Goal: Task Accomplishment & Management: Manage account settings

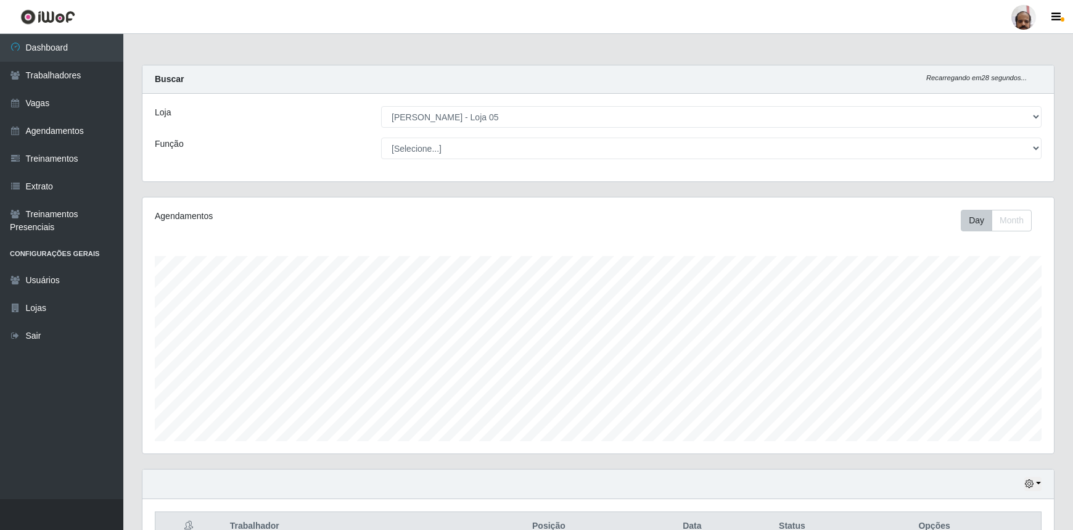
select select "252"
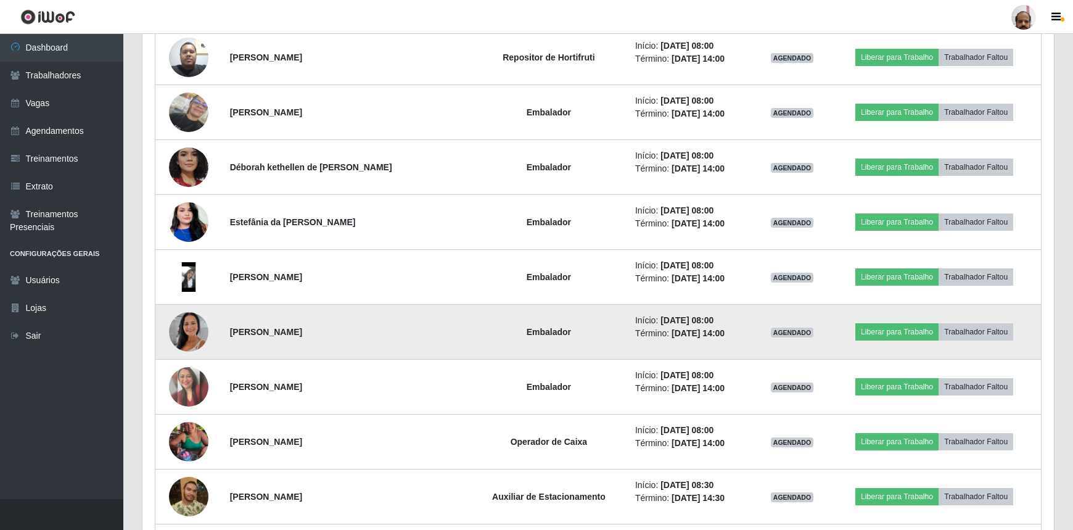
scroll to position [1001, 0]
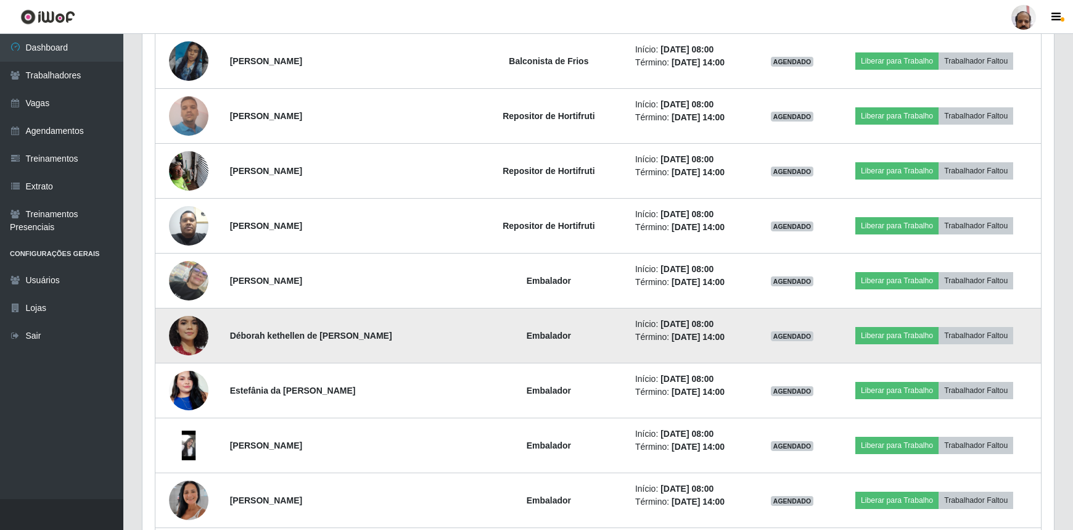
click at [197, 336] on img at bounding box center [188, 335] width 39 height 81
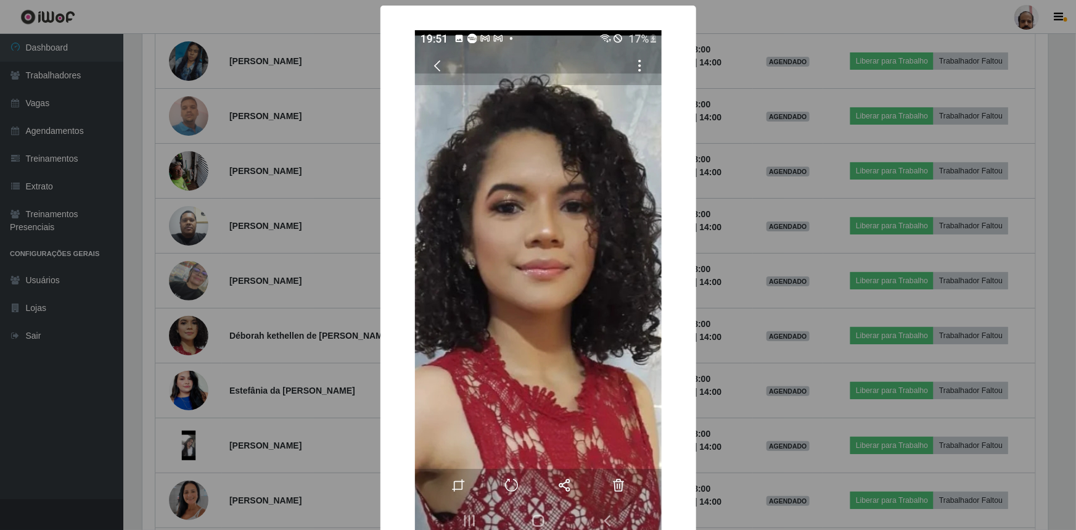
click at [767, 361] on div "× OK Cancel" at bounding box center [538, 265] width 1076 height 530
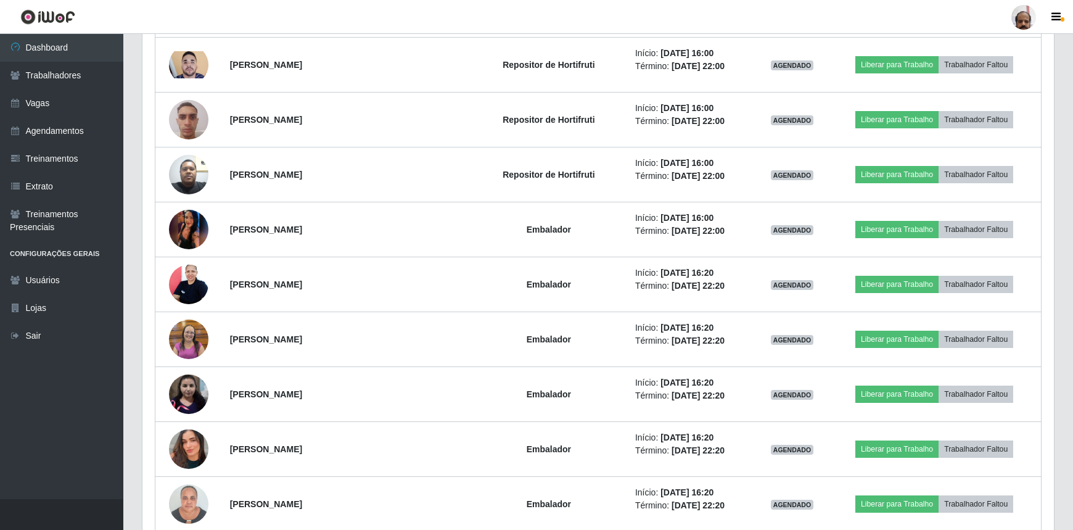
scroll to position [2627, 0]
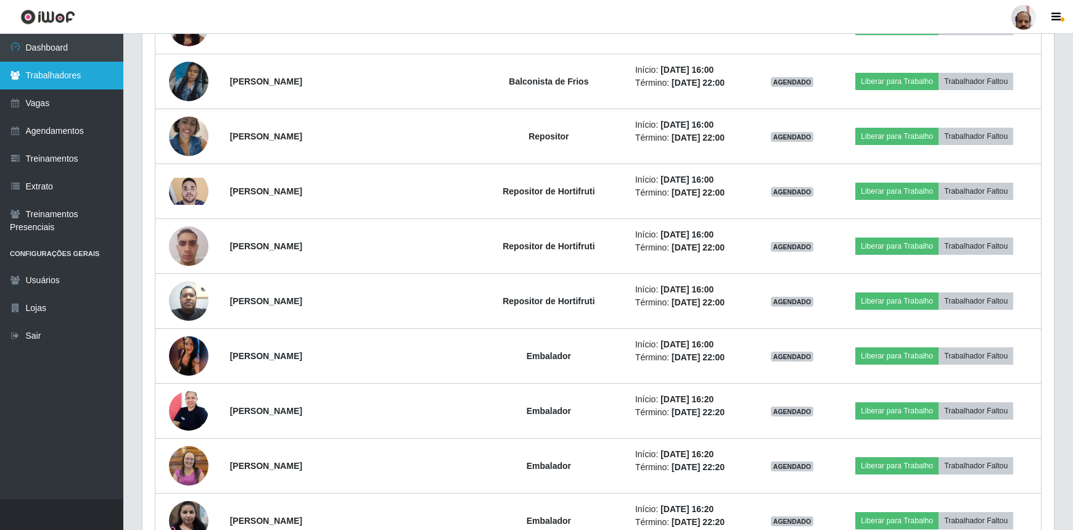
click at [61, 80] on link "Trabalhadores" at bounding box center [61, 76] width 123 height 28
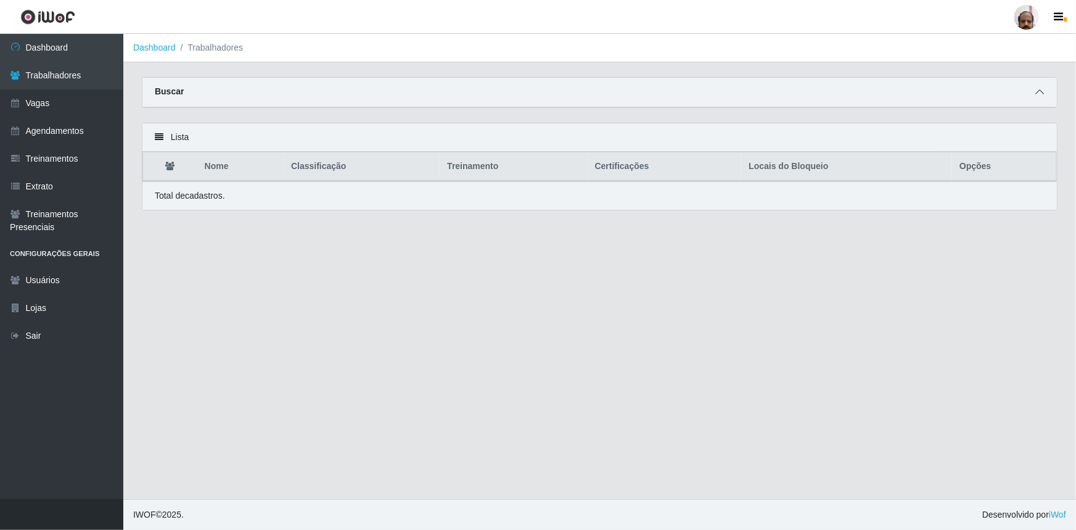
click at [1039, 96] on icon at bounding box center [1040, 92] width 9 height 9
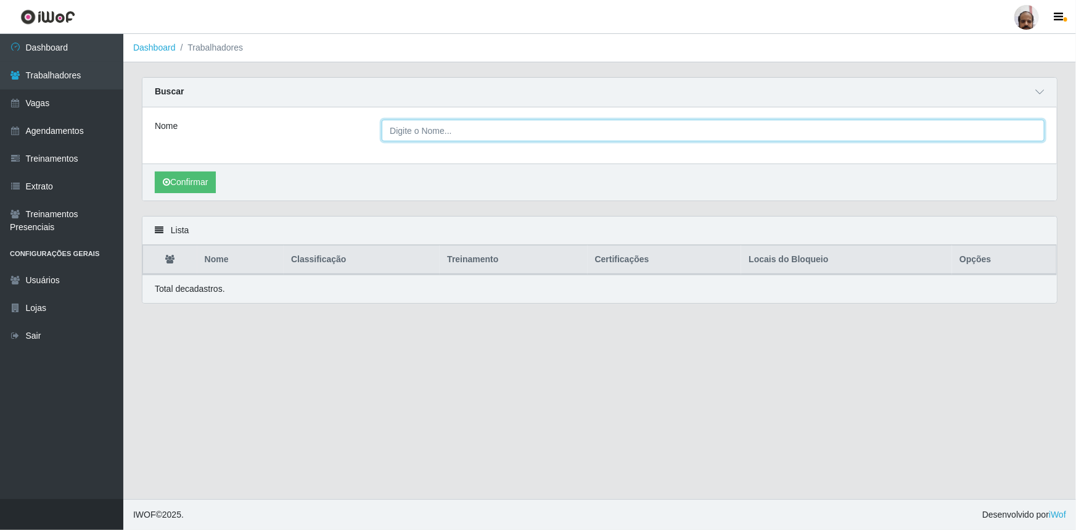
click at [463, 135] on input "Nome" at bounding box center [713, 131] width 663 height 22
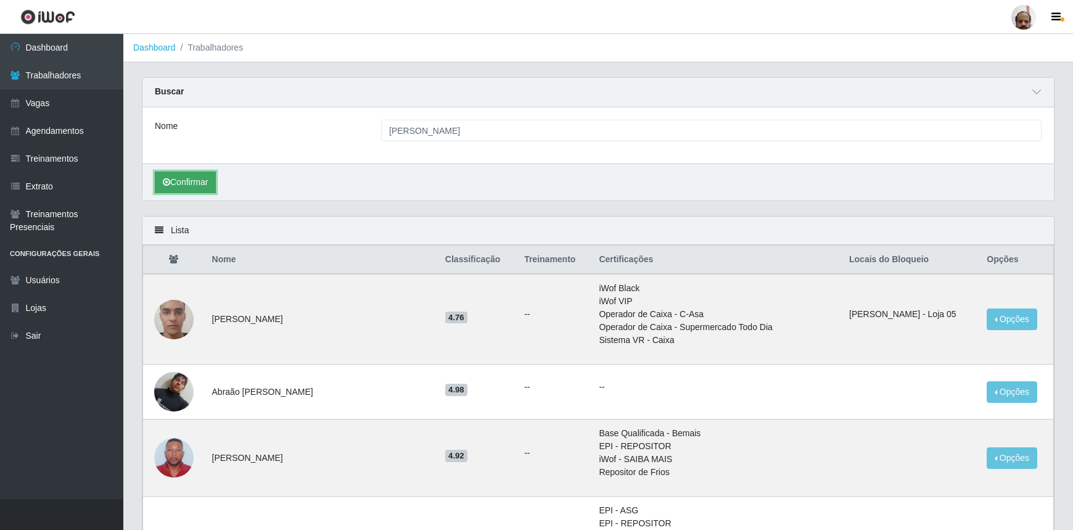
click at [204, 182] on button "Confirmar" at bounding box center [185, 182] width 61 height 22
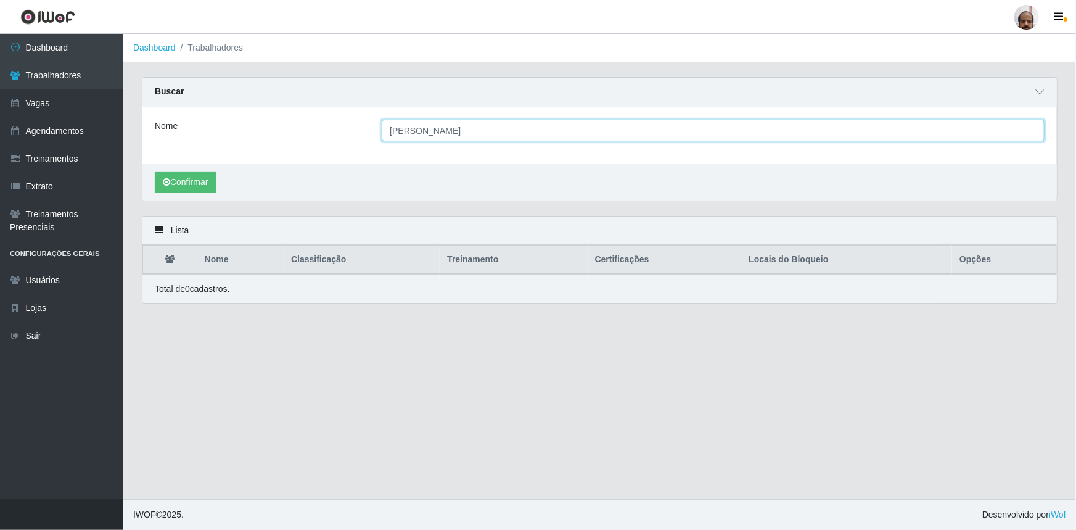
click at [398, 130] on input "[PERSON_NAME]" at bounding box center [713, 131] width 663 height 22
type input "[PERSON_NAME]"
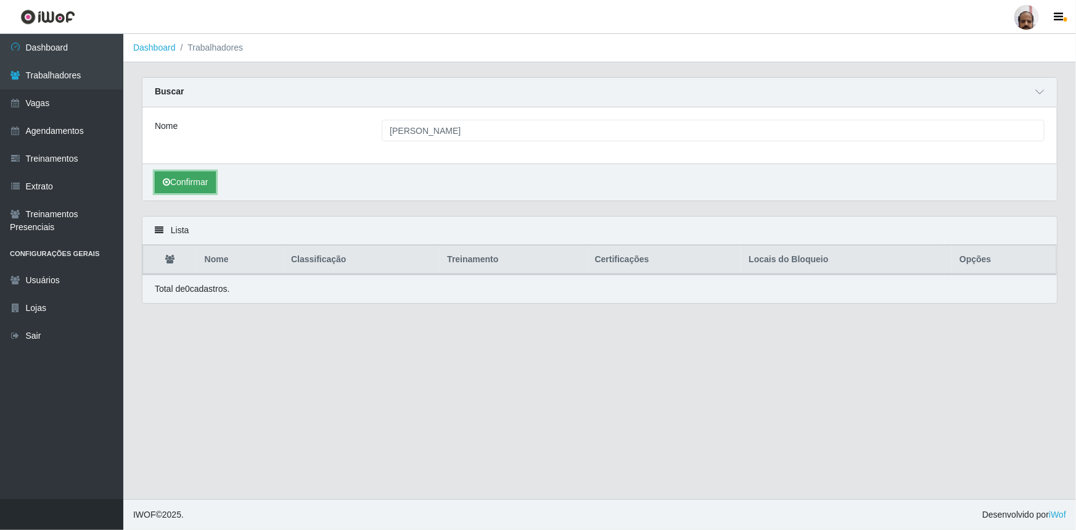
click at [181, 180] on button "Confirmar" at bounding box center [185, 182] width 61 height 22
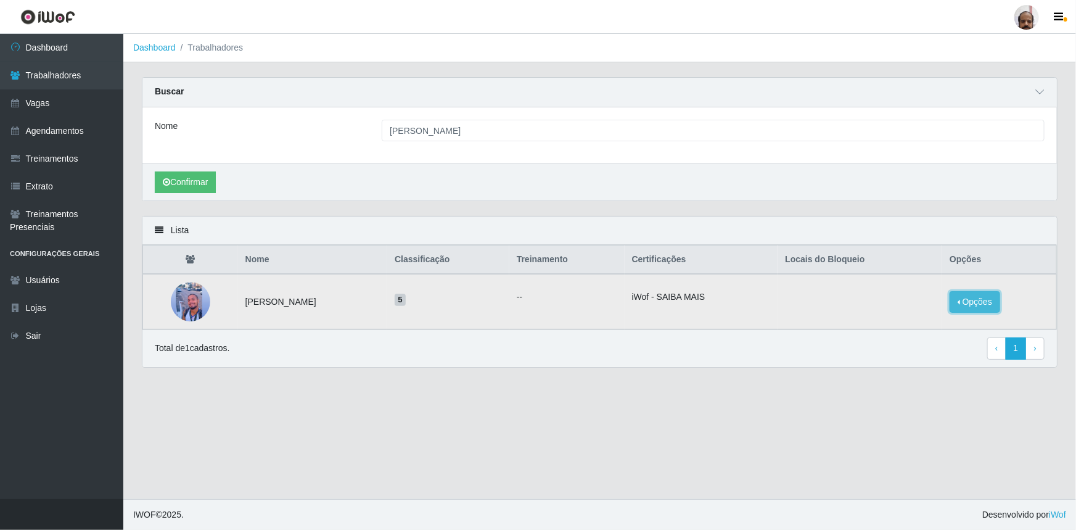
click at [978, 302] on button "Opções" at bounding box center [975, 302] width 51 height 22
click at [891, 287] on button "Bloquear - Empresa" at bounding box center [898, 287] width 99 height 26
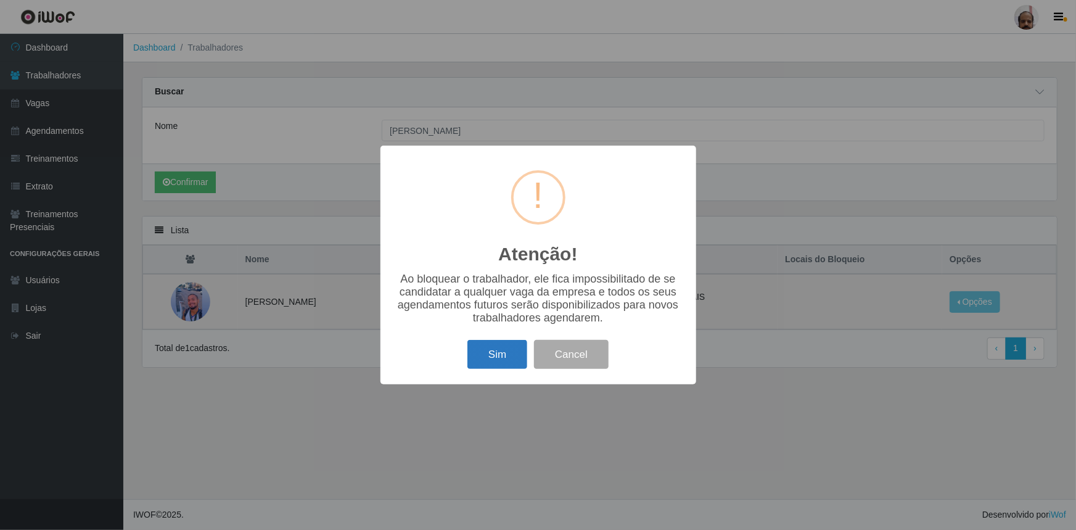
click at [512, 358] on button "Sim" at bounding box center [498, 354] width 60 height 29
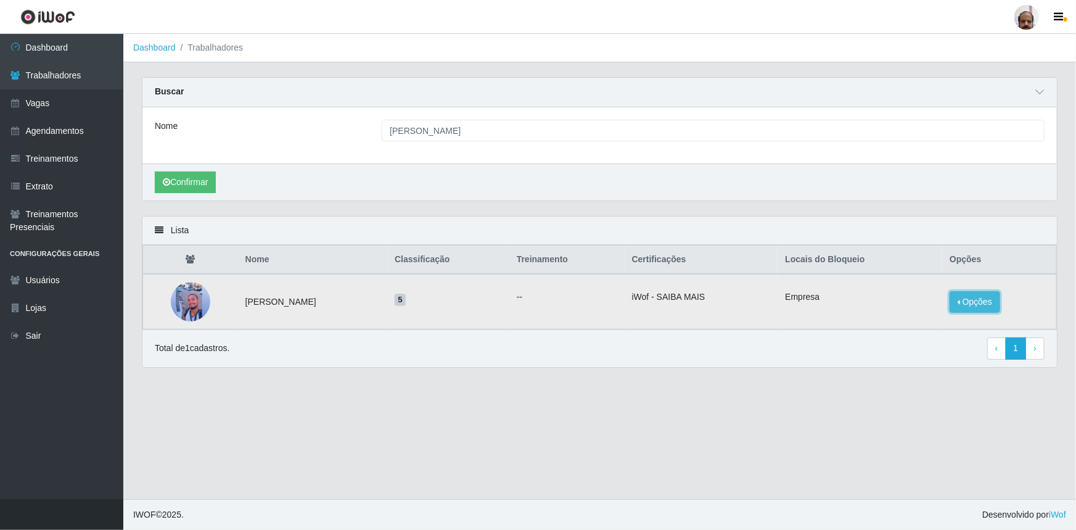
click at [993, 302] on button "Opções" at bounding box center [975, 302] width 51 height 22
click at [892, 319] on button "Bloquear - Loja" at bounding box center [891, 313] width 113 height 25
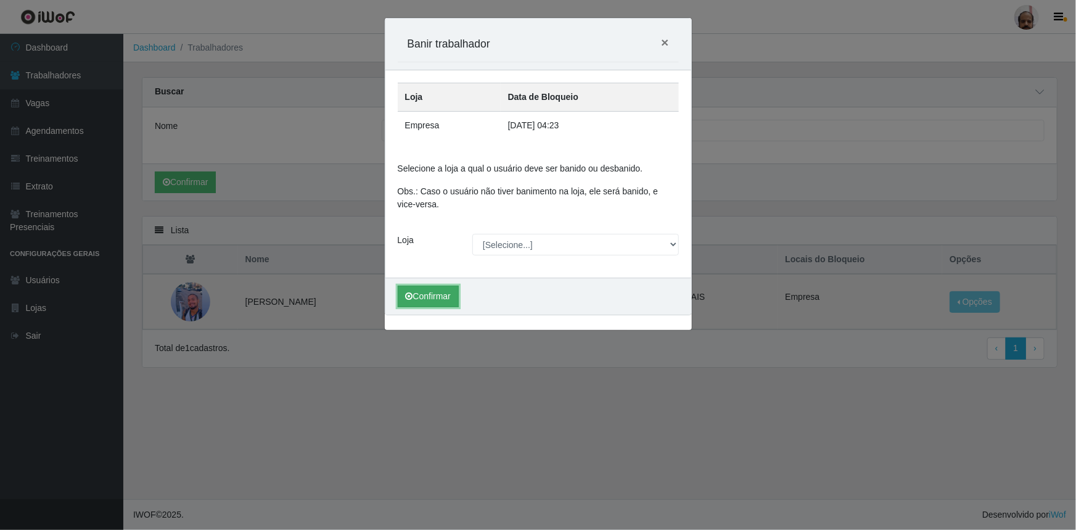
click at [448, 297] on button "Confirmar" at bounding box center [428, 297] width 61 height 22
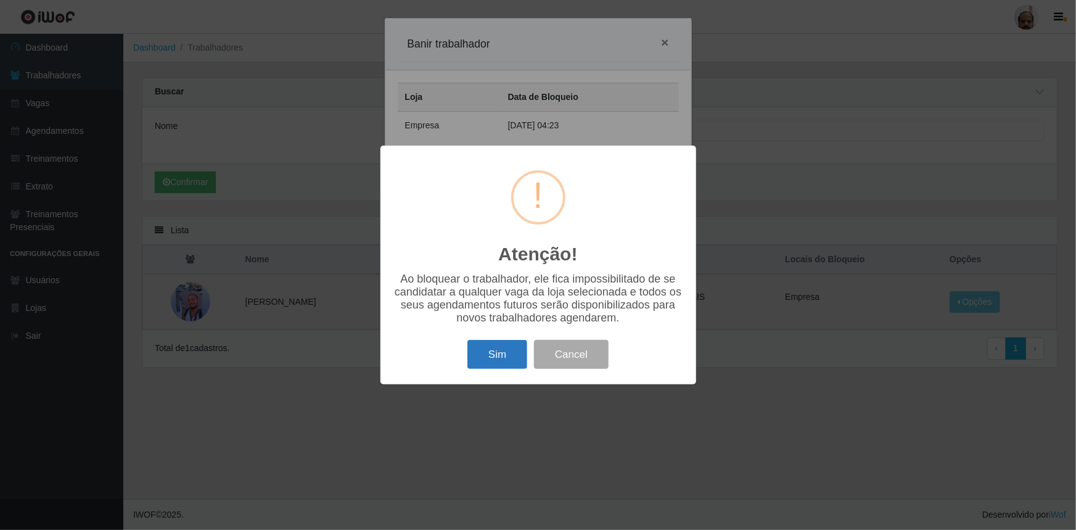
click at [505, 355] on button "Sim" at bounding box center [498, 354] width 60 height 29
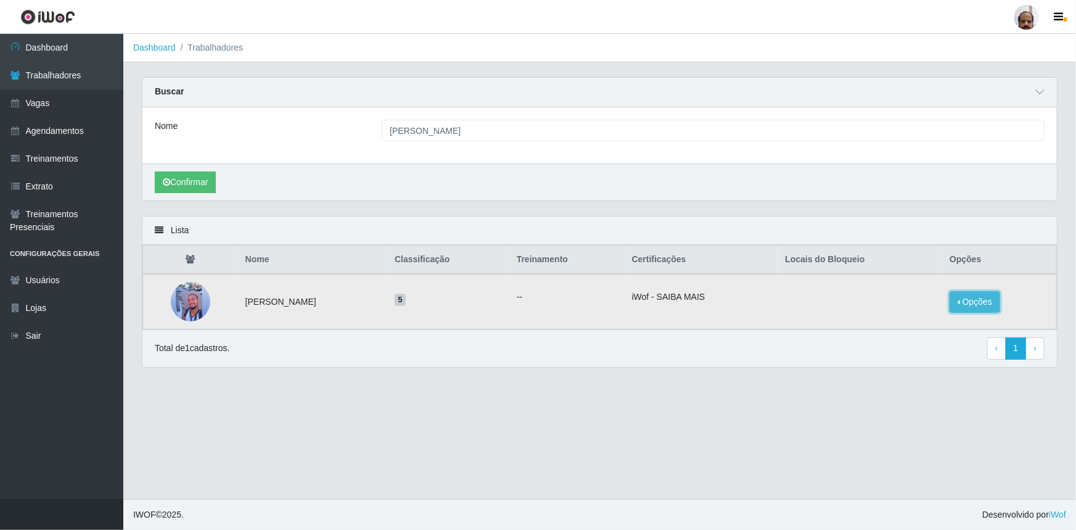
click at [963, 298] on button "Opções" at bounding box center [975, 302] width 51 height 22
click at [881, 313] on button "Bloquear - Loja" at bounding box center [898, 312] width 99 height 25
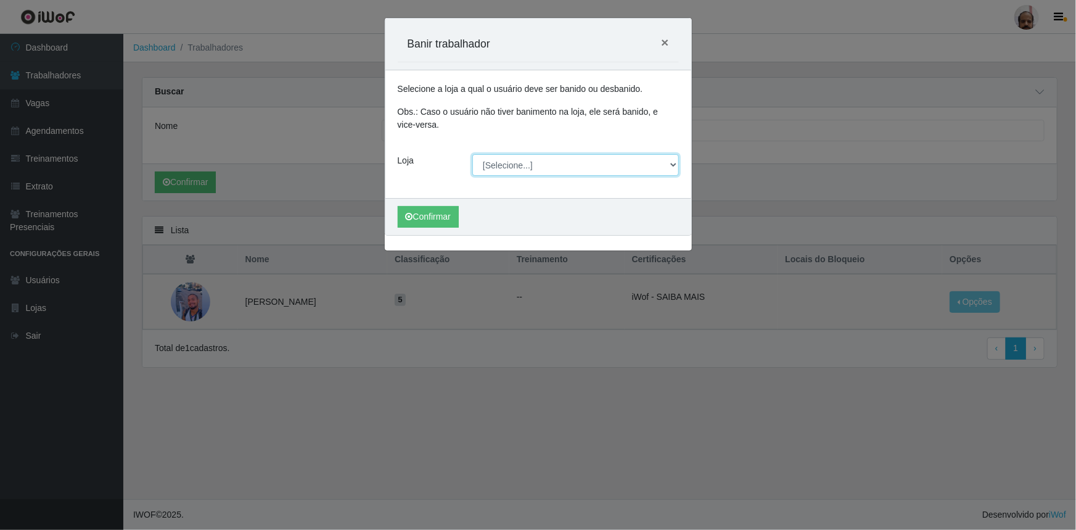
drag, startPoint x: 670, startPoint y: 163, endPoint x: 638, endPoint y: 167, distance: 32.8
click at [670, 163] on select "[Selecione...] Mar Vermelho - Loja 05" at bounding box center [575, 165] width 207 height 22
select select "252"
click at [472, 154] on select "[Selecione...] Mar Vermelho - Loja 05" at bounding box center [575, 165] width 207 height 22
click at [438, 218] on button "Confirmar" at bounding box center [428, 217] width 61 height 22
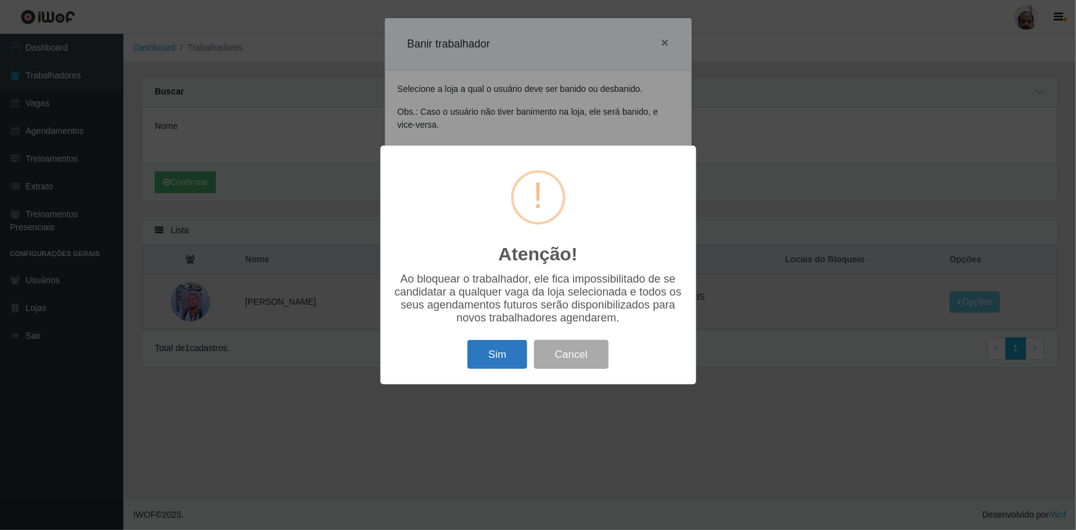
click at [506, 358] on button "Sim" at bounding box center [498, 354] width 60 height 29
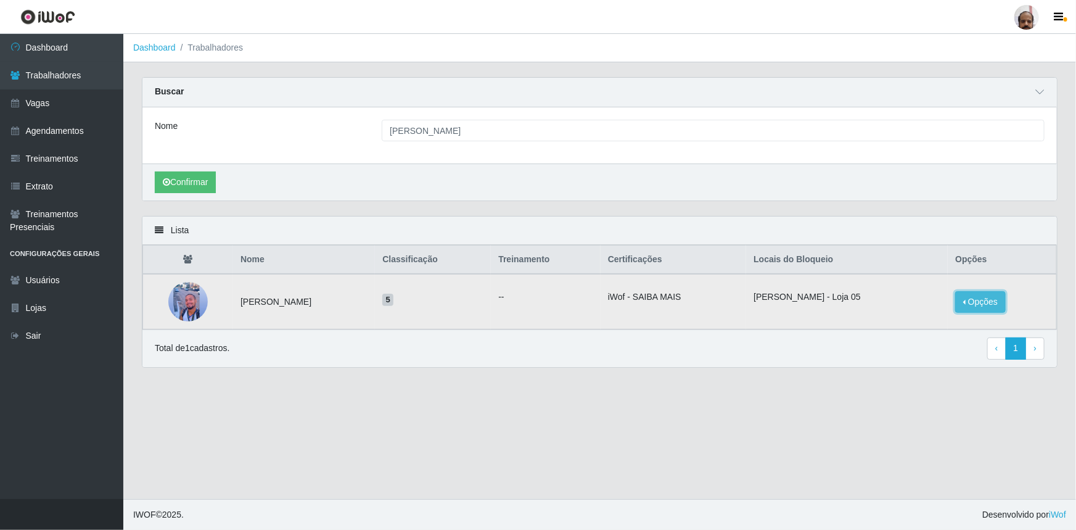
click at [980, 302] on button "Opções" at bounding box center [980, 302] width 51 height 22
click at [918, 294] on button "Bloquear - Empresa" at bounding box center [903, 288] width 99 height 26
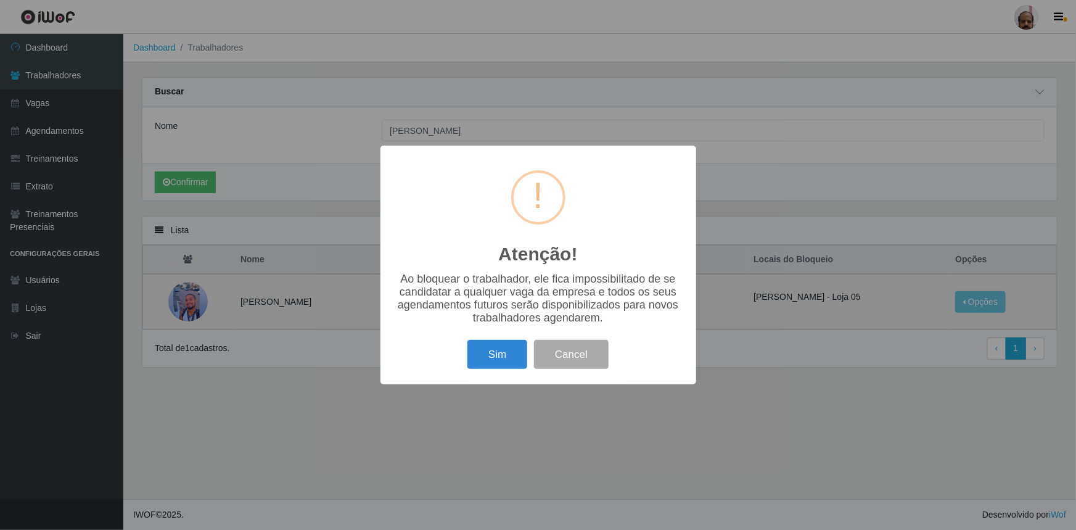
click at [492, 361] on button "Sim" at bounding box center [498, 354] width 60 height 29
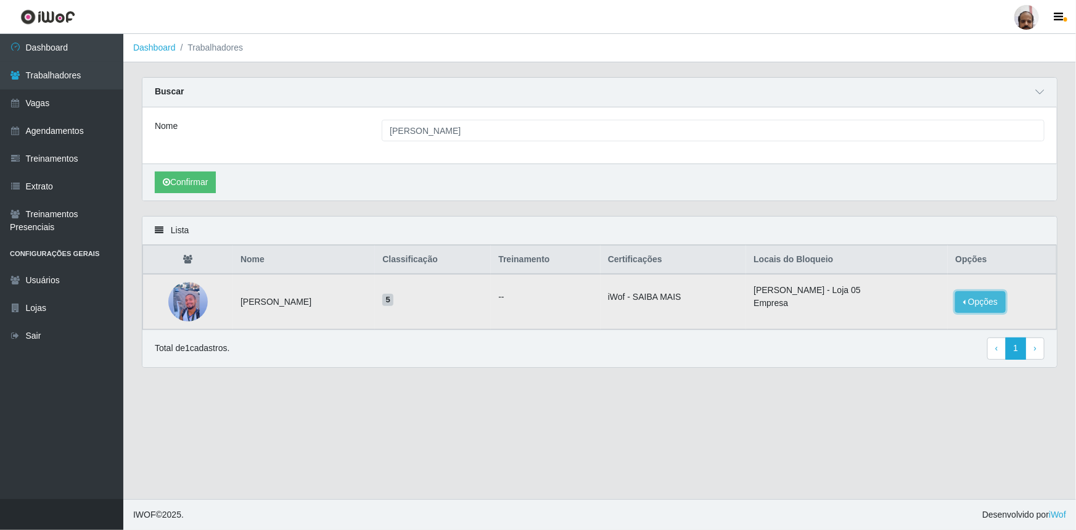
click at [981, 303] on button "Opções" at bounding box center [980, 302] width 51 height 22
click at [725, 391] on main "Dashboard Trabalhadores Carregando... Buscar Nome [PERSON_NAME] Confirmar Lista…" at bounding box center [599, 266] width 953 height 465
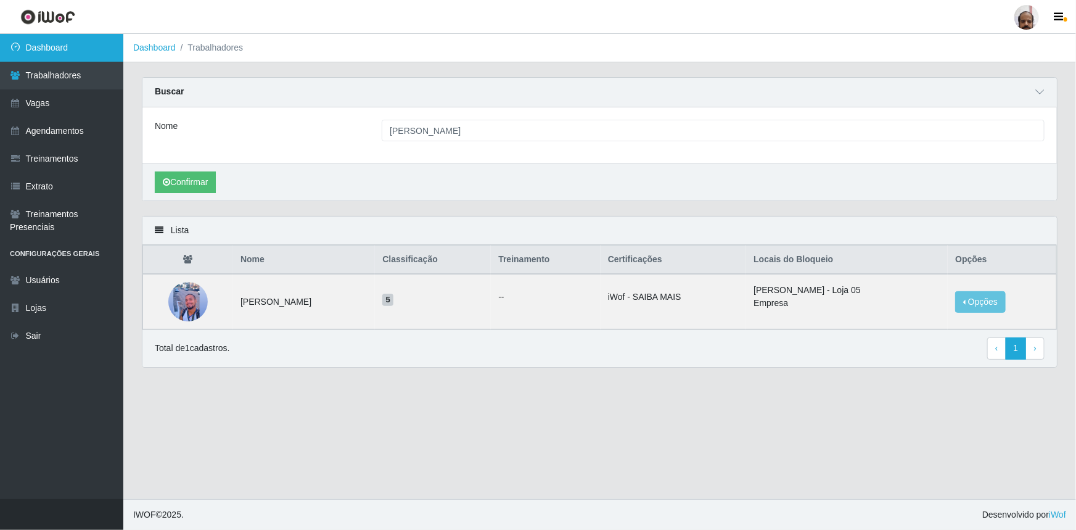
click at [67, 45] on link "Dashboard" at bounding box center [61, 48] width 123 height 28
